Goal: Information Seeking & Learning: Learn about a topic

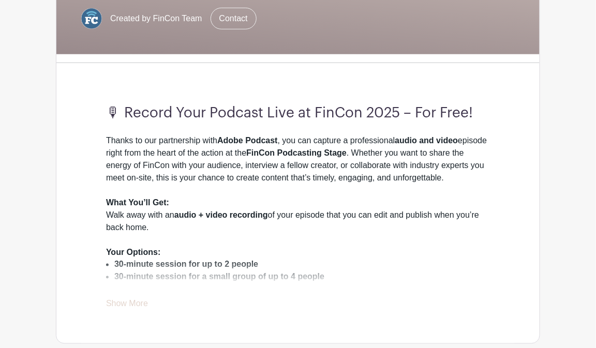
scroll to position [259, 0]
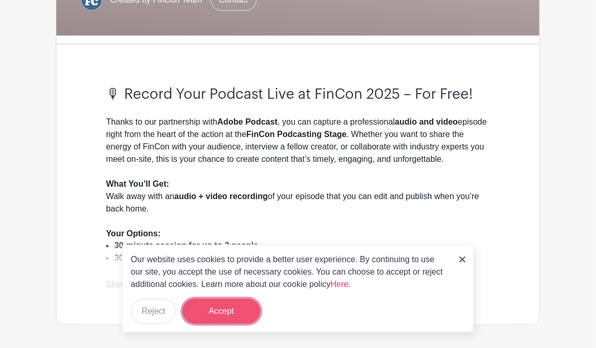
click at [206, 307] on button "Accept" at bounding box center [222, 311] width 78 height 25
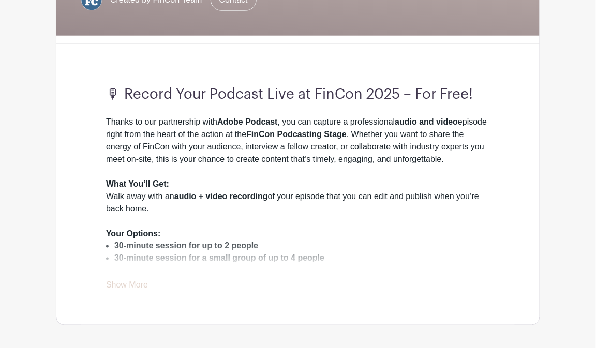
click at [141, 283] on link "Show More" at bounding box center [127, 287] width 42 height 13
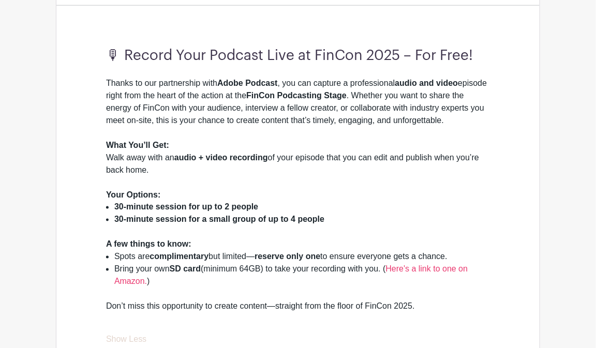
scroll to position [310, 0]
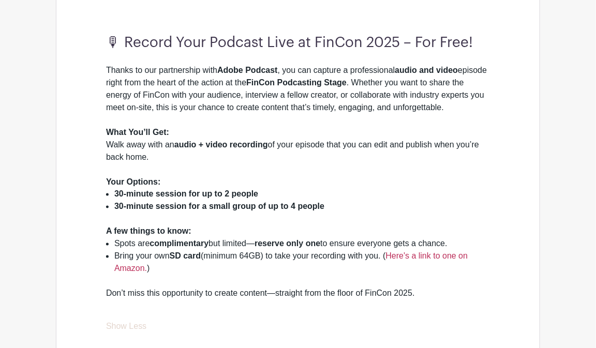
click at [421, 254] on link "Here's a link to one on Amazon." at bounding box center [290, 262] width 353 height 21
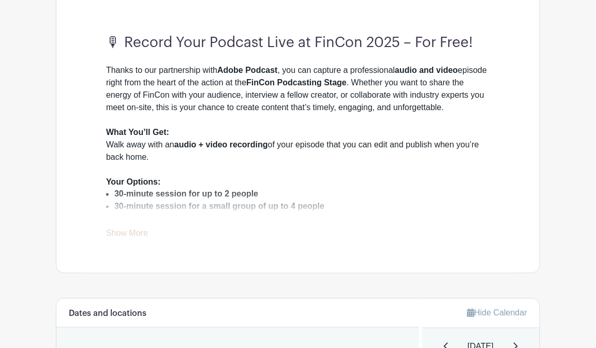
click at [135, 232] on link "Show More" at bounding box center [127, 235] width 42 height 13
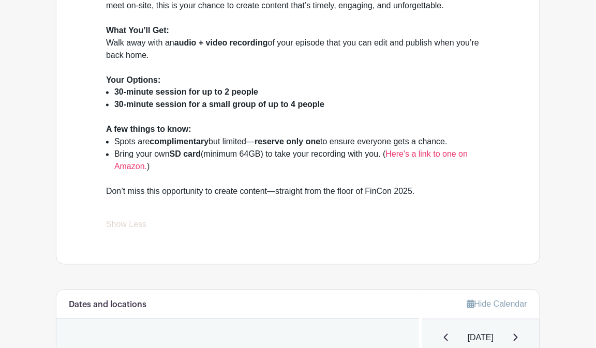
scroll to position [414, 0]
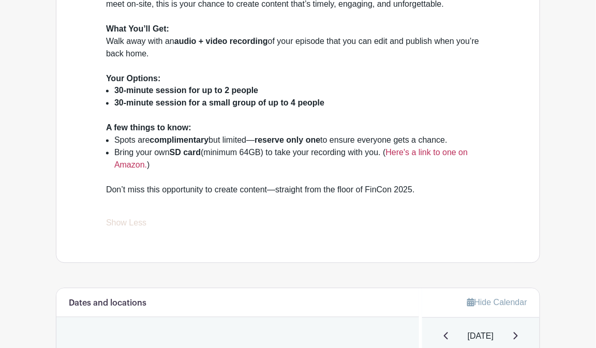
click at [444, 153] on link "Here's a link to one on Amazon." at bounding box center [290, 158] width 353 height 21
